Goal: Find specific page/section: Find specific page/section

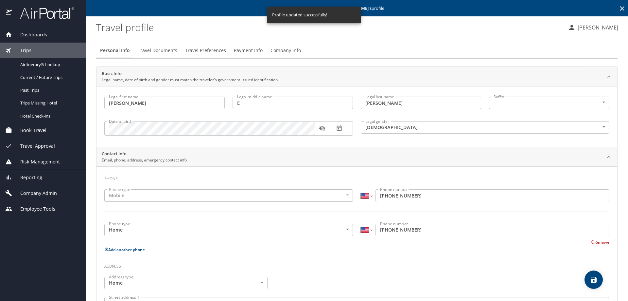
select select "US"
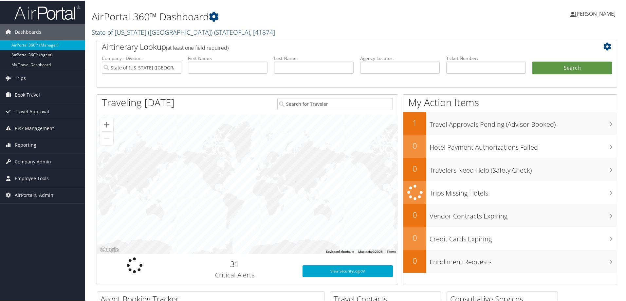
click at [118, 31] on link "State of Louisiana (SOLA) ( STATEOFLA ) , [ 41874 ]" at bounding box center [183, 31] width 183 height 9
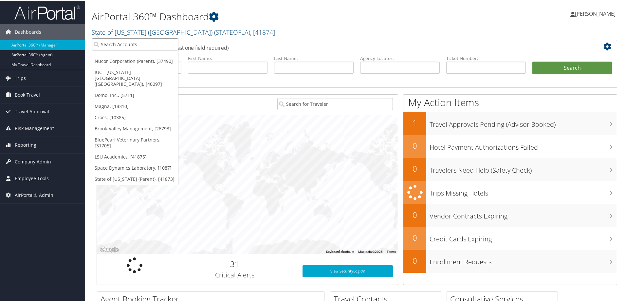
click at [116, 43] on input "search" at bounding box center [135, 44] width 86 height 12
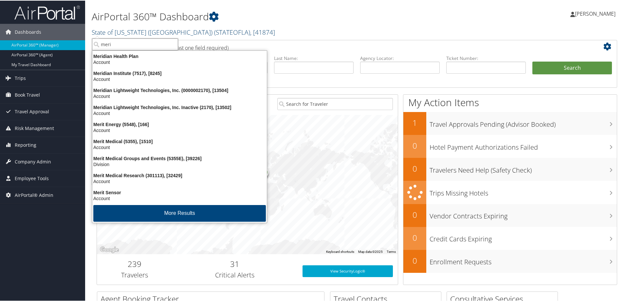
type input "merit"
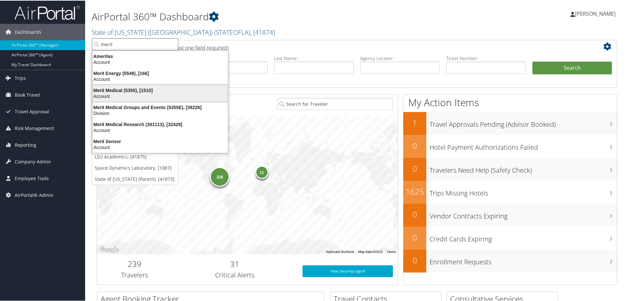
click at [113, 91] on div "Merit Medical (5355), [1510]" at bounding box center [159, 90] width 143 height 6
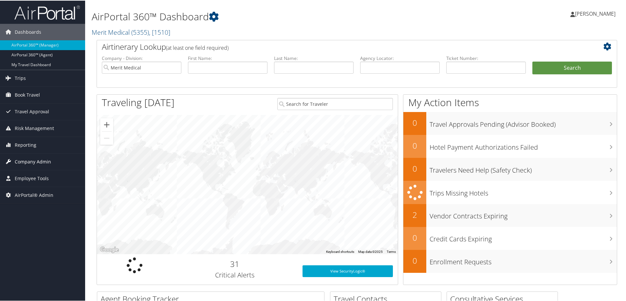
click at [36, 157] on span "Company Admin" at bounding box center [33, 161] width 36 height 16
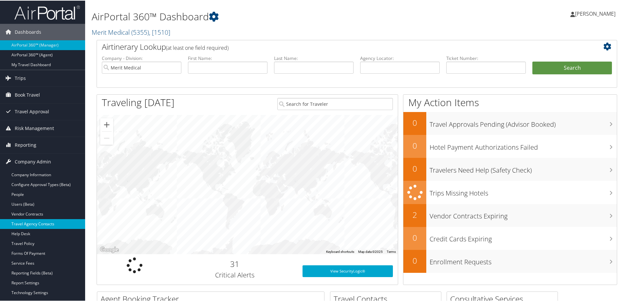
click at [50, 221] on link "Travel Agency Contacts" at bounding box center [42, 223] width 85 height 10
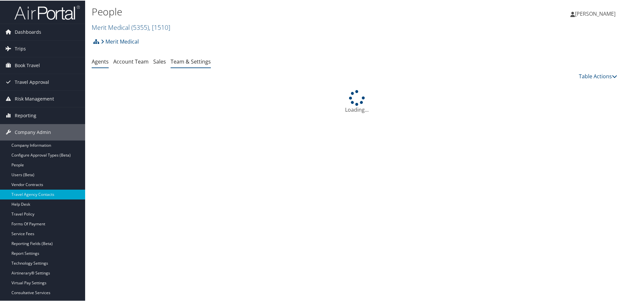
click at [171, 57] on link "Team & Settings" at bounding box center [190, 60] width 40 height 7
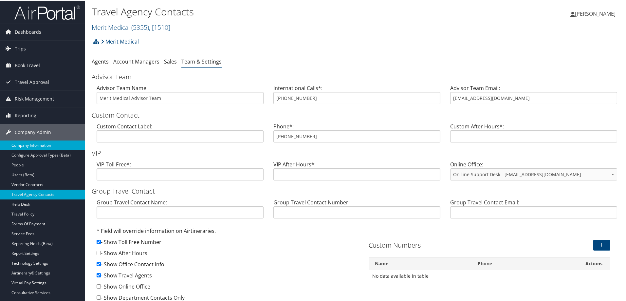
click at [57, 144] on link "Company Information" at bounding box center [42, 145] width 85 height 10
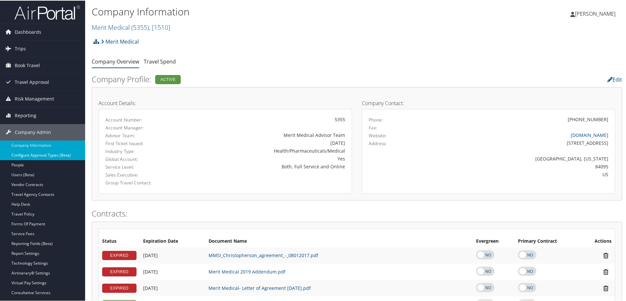
click at [44, 153] on link "Configure Approval Types (Beta)" at bounding box center [42, 155] width 85 height 10
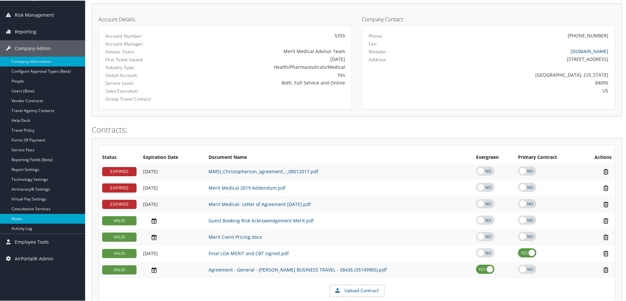
scroll to position [65, 0]
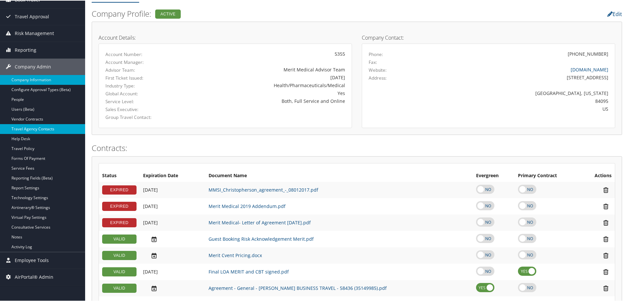
click at [42, 124] on link "Travel Agency Contacts" at bounding box center [42, 128] width 85 height 10
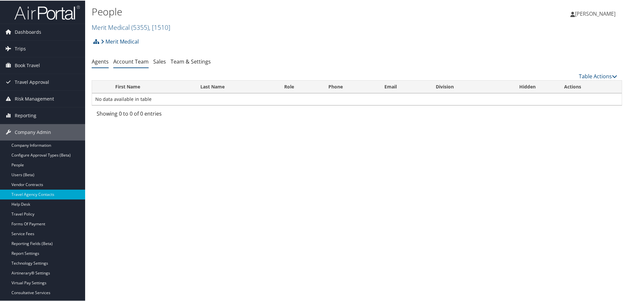
click at [146, 63] on link "Account Team" at bounding box center [130, 60] width 35 height 7
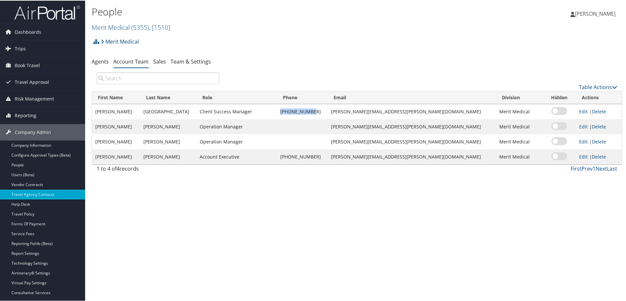
drag, startPoint x: 329, startPoint y: 111, endPoint x: 292, endPoint y: 112, distance: 37.3
click at [292, 112] on td "248-827-4065" at bounding box center [302, 110] width 51 height 15
copy td "248-827-4065"
click at [116, 23] on link "Merit Medical ( 5355 ) , [ 1510 ]" at bounding box center [131, 26] width 79 height 9
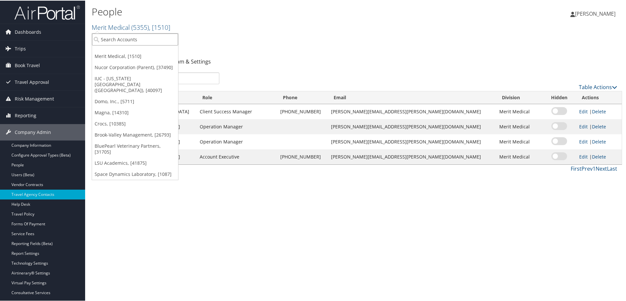
click at [114, 40] on input "search" at bounding box center [135, 39] width 86 height 12
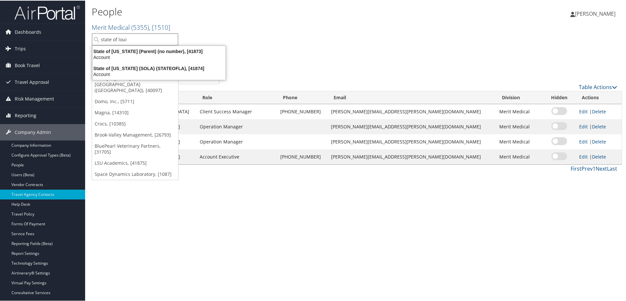
type input "state of louis"
click at [160, 71] on div "Account" at bounding box center [158, 74] width 141 height 6
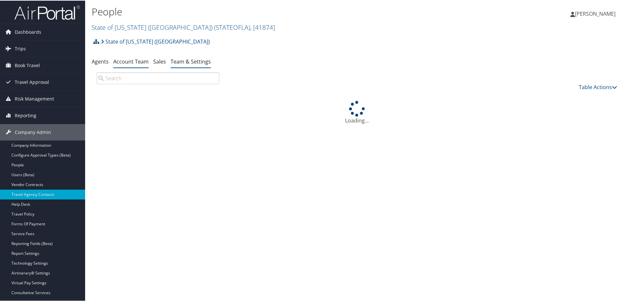
click at [185, 61] on link "Team & Settings" at bounding box center [190, 60] width 40 height 7
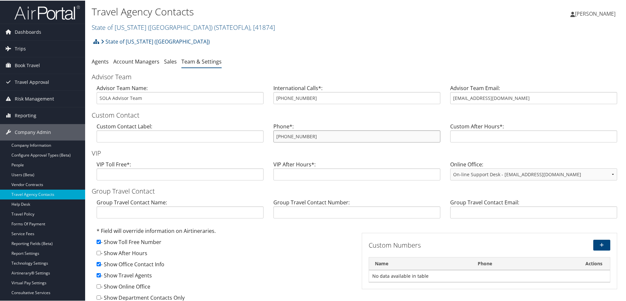
drag, startPoint x: 328, startPoint y: 138, endPoint x: 275, endPoint y: 137, distance: 53.7
click at [259, 140] on div "Custom Contact Label: Phone*: 800-961-0720 Custom After Hours*:" at bounding box center [357, 134] width 530 height 25
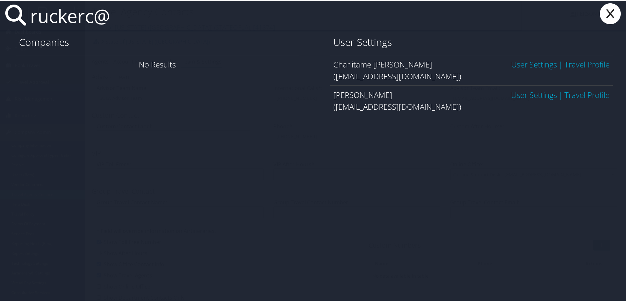
type input "ruckerc@"
click at [527, 63] on link "User Settings" at bounding box center [534, 63] width 46 height 11
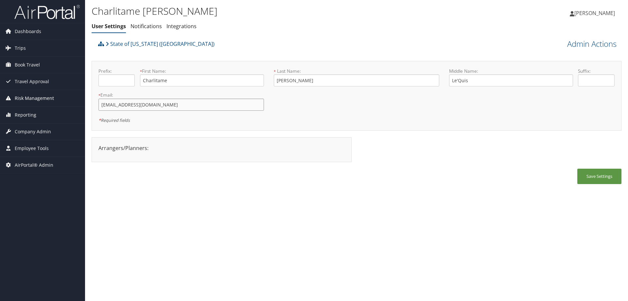
drag, startPoint x: 161, startPoint y: 100, endPoint x: 80, endPoint y: 102, distance: 81.5
click at [80, 102] on div "Dashboards AirPortal 360™ (Manager) AirPortal 360™ (Agent) My Travel Dashboard …" at bounding box center [314, 150] width 628 height 301
click at [129, 40] on link "State of [US_STATE] ([GEOGRAPHIC_DATA])" at bounding box center [160, 43] width 109 height 13
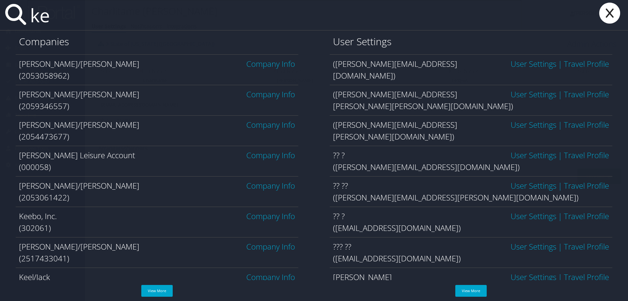
type input "k"
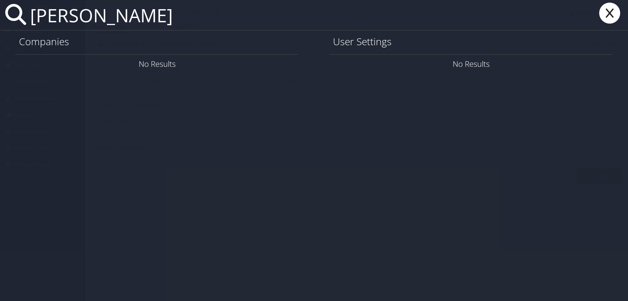
type input "wesson guidry"
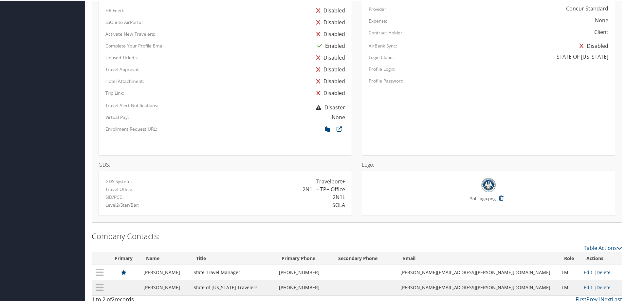
scroll to position [407, 0]
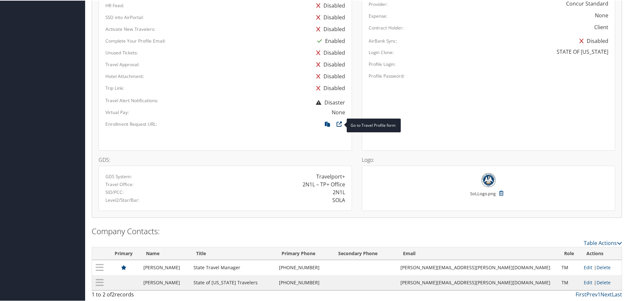
click at [338, 123] on icon at bounding box center [339, 125] width 12 height 9
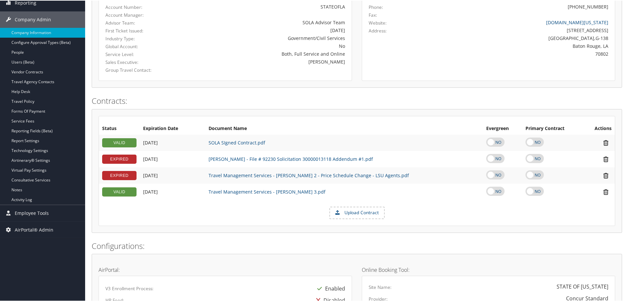
scroll to position [0, 0]
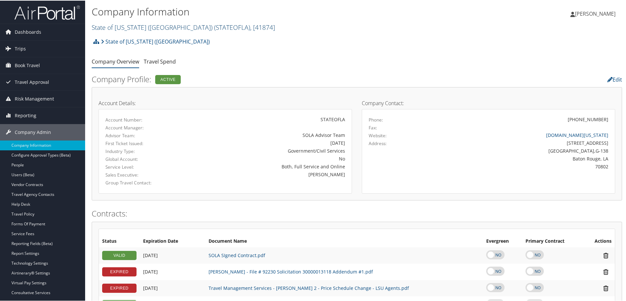
click at [157, 26] on link "State of Louisiana (SOLA) ( STATEOFLA ) , [ 41874 ]" at bounding box center [183, 26] width 183 height 9
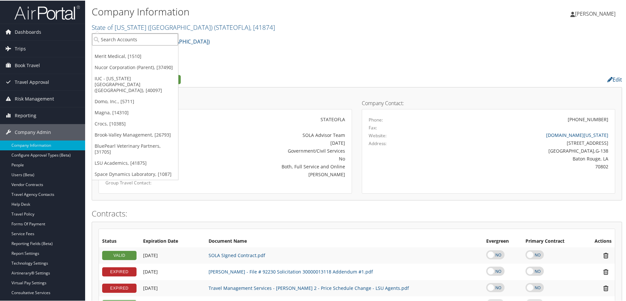
click at [131, 34] on input "search" at bounding box center [135, 39] width 86 height 12
type input "merit medica"
click at [115, 85] on div "Merit Medical Research (301113), [32429]" at bounding box center [159, 85] width 143 height 6
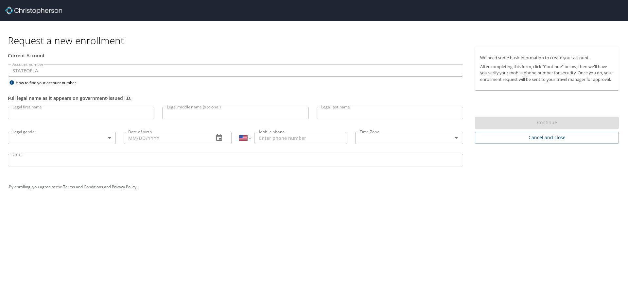
select select "US"
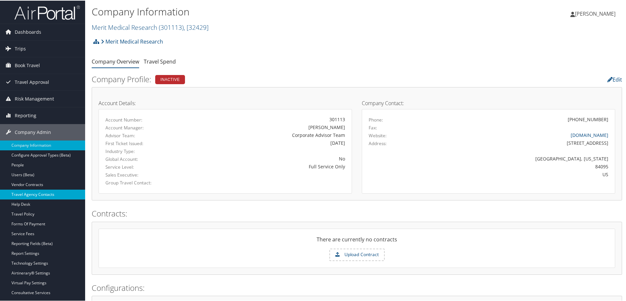
click at [36, 196] on link "Travel Agency Contacts" at bounding box center [42, 194] width 85 height 10
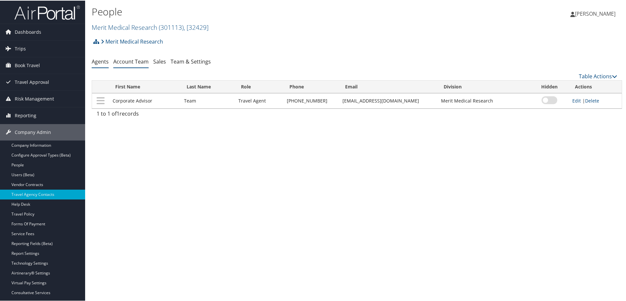
click at [120, 61] on link "Account Team" at bounding box center [130, 60] width 35 height 7
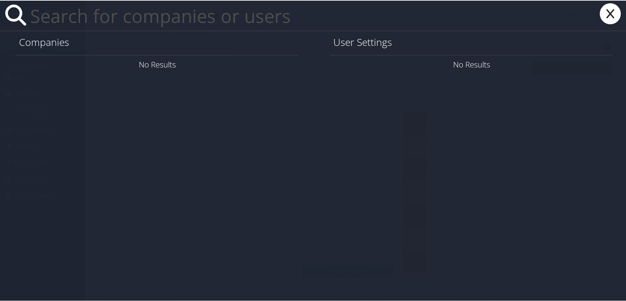
type input "b"
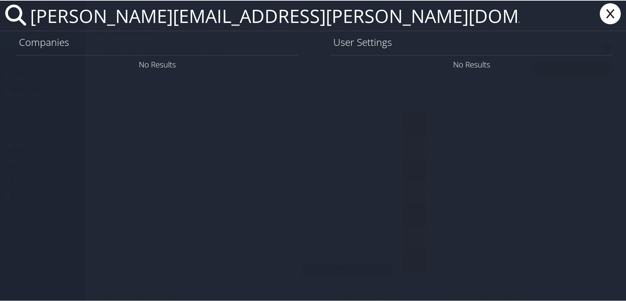
drag, startPoint x: 279, startPoint y: 15, endPoint x: -103, endPoint y: 20, distance: 382.9
click at [0, 20] on html "Menu Dashboards ► AirPortal 360™ (Manager) AirPortal 360™ (Agent) My Travel Das…" at bounding box center [314, 150] width 628 height 301
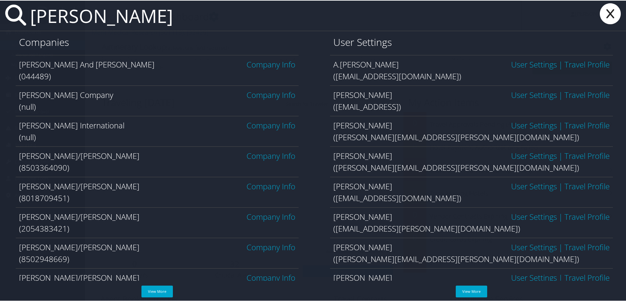
click at [33, 15] on input "williams" at bounding box center [274, 15] width 494 height 30
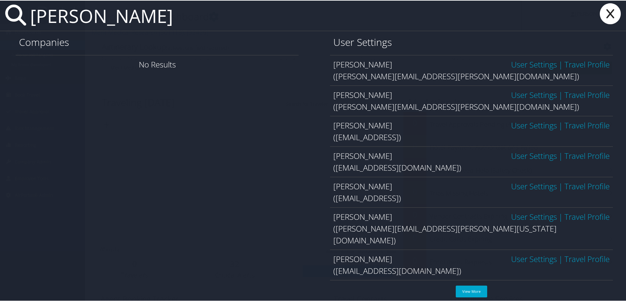
type input "valerie williams"
click at [601, 19] on icon at bounding box center [610, 13] width 26 height 21
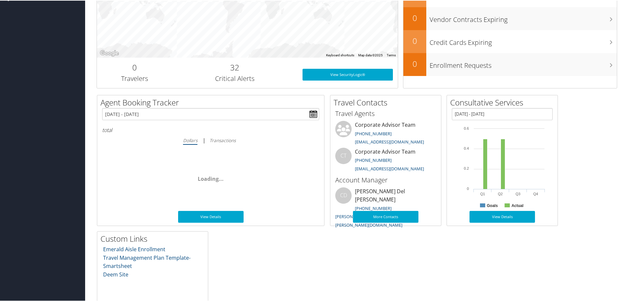
click at [27, 7] on div "Dashboards AirPortal 360™ (Manager) AirPortal 360™ (Agent) My Travel Dashboard …" at bounding box center [314, 85] width 628 height 562
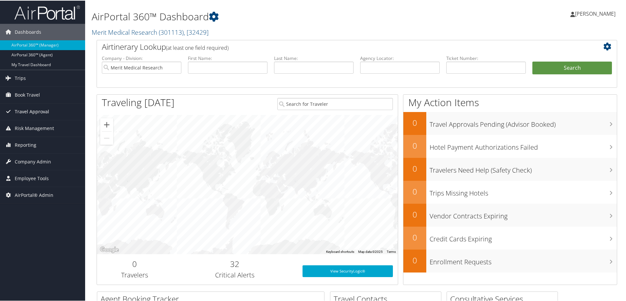
click at [31, 112] on span "Travel Approval" at bounding box center [32, 111] width 34 height 16
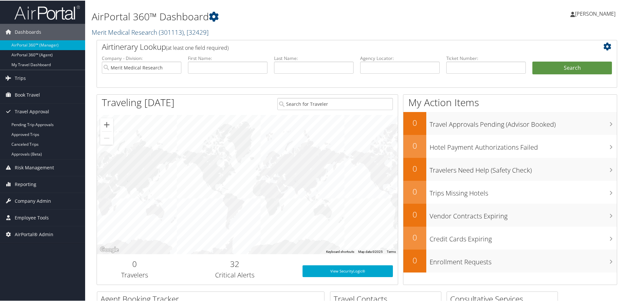
click at [132, 33] on link "Merit Medical Research ( 301113 ) , [ 32429 ]" at bounding box center [150, 31] width 117 height 9
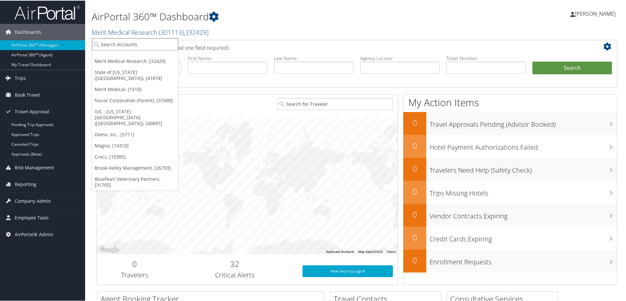
click at [132, 44] on input "search" at bounding box center [135, 44] width 86 height 12
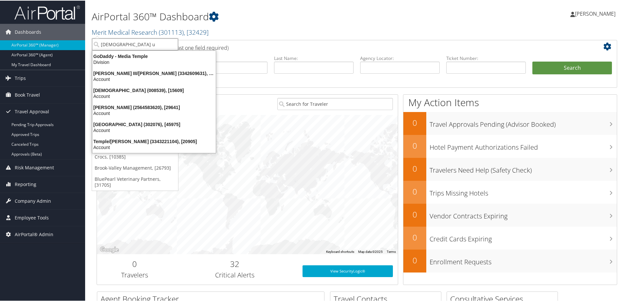
type input "temple un"
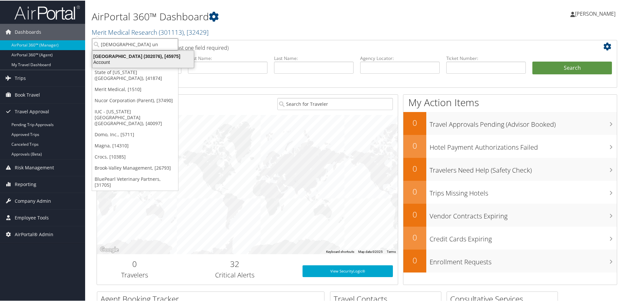
click at [129, 60] on div "Account" at bounding box center [142, 62] width 109 height 6
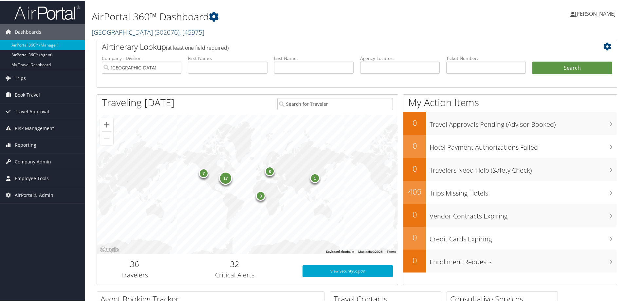
click at [116, 30] on link "Temple University ( 302076 ) , [ 45975 ]" at bounding box center [148, 31] width 113 height 9
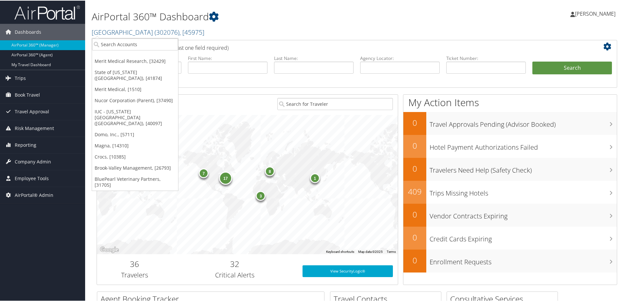
drag, startPoint x: 141, startPoint y: 221, endPoint x: 109, endPoint y: 194, distance: 40.9
click at [140, 221] on div "17 1 3 8 7" at bounding box center [247, 183] width 301 height 139
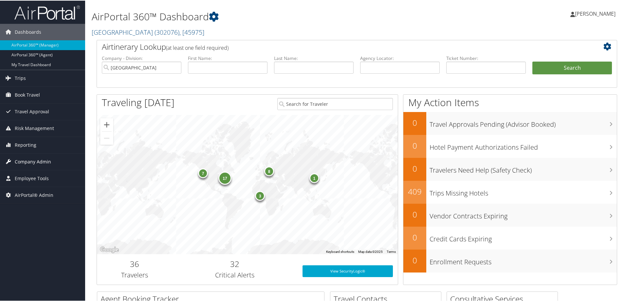
click at [34, 153] on span "Company Admin" at bounding box center [33, 161] width 36 height 16
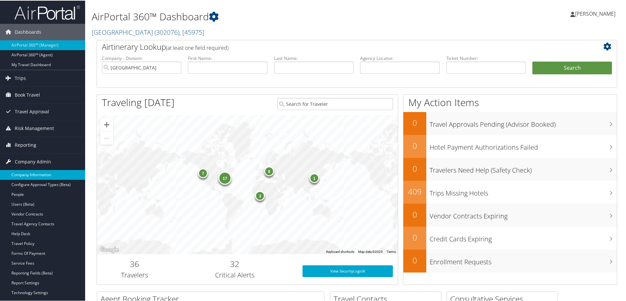
click at [47, 172] on link "Company Information" at bounding box center [42, 174] width 85 height 10
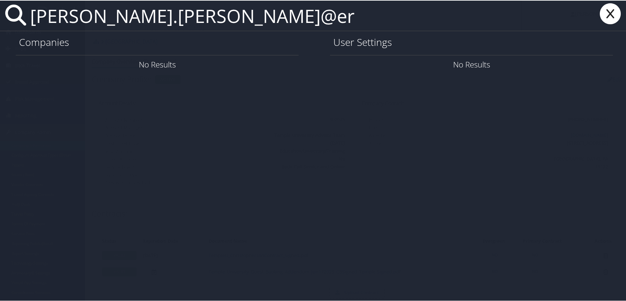
type input "valerie.williams@er"
click at [611, 14] on icon at bounding box center [610, 13] width 26 height 21
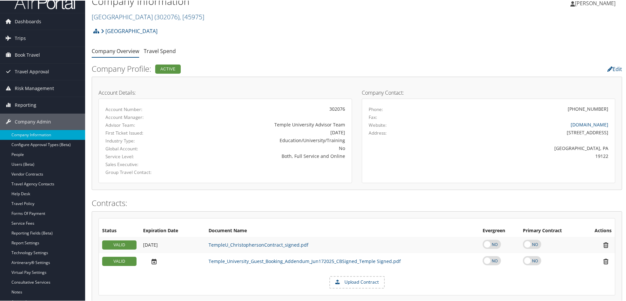
scroll to position [0, 0]
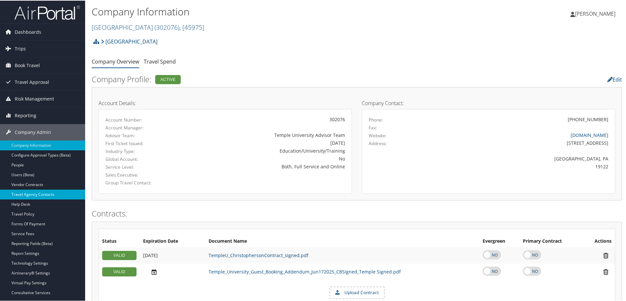
click at [59, 190] on link "Travel Agency Contacts" at bounding box center [42, 194] width 85 height 10
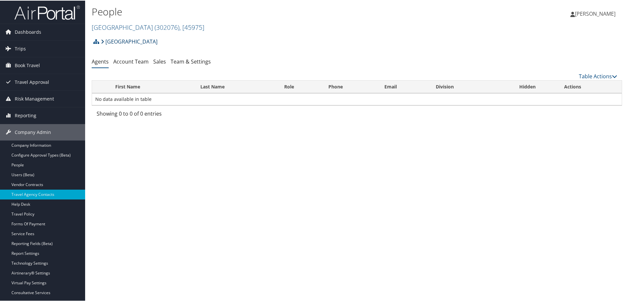
click at [134, 40] on link "[GEOGRAPHIC_DATA]" at bounding box center [129, 40] width 57 height 13
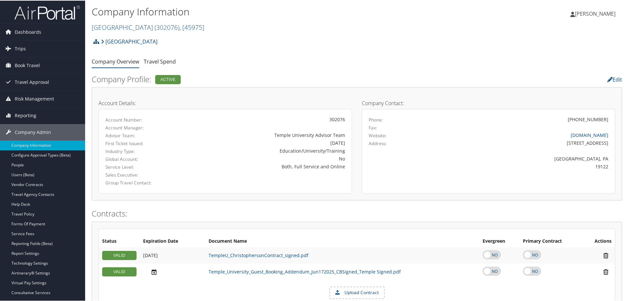
click at [147, 19] on div "Company Information [GEOGRAPHIC_DATA] ( 302076 ) , [ 45975 ] Merit Medical Rese…" at bounding box center [268, 17] width 353 height 27
click at [154, 28] on span "( 302076 )" at bounding box center [166, 26] width 25 height 9
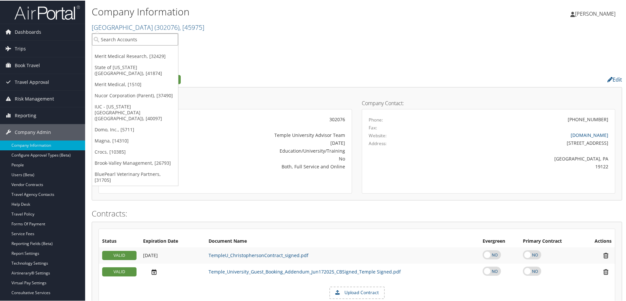
click at [141, 35] on input "search" at bounding box center [135, 39] width 86 height 12
type input "metro"
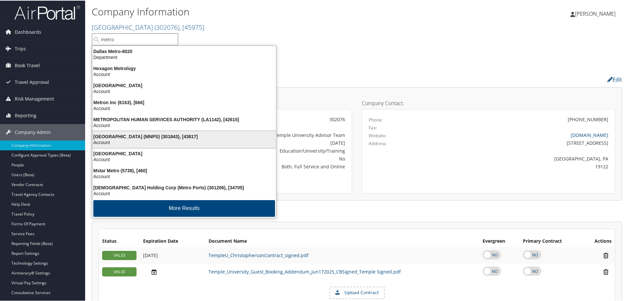
click at [204, 137] on div "[GEOGRAPHIC_DATA] (MNPS) (301843), [43817]" at bounding box center [183, 136] width 191 height 6
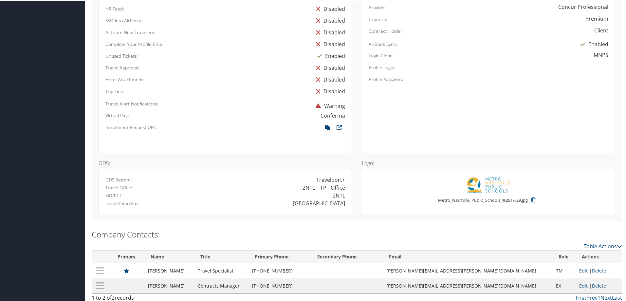
scroll to position [374, 0]
